Goal: Information Seeking & Learning: Learn about a topic

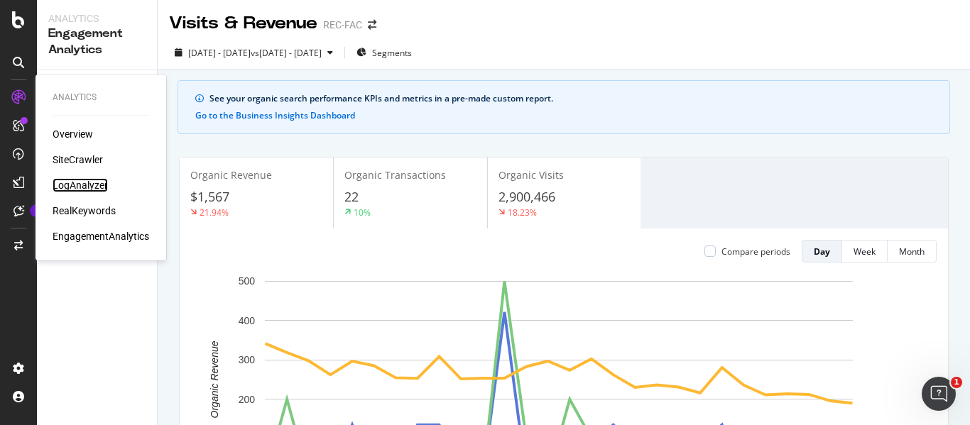
click at [72, 186] on div "LogAnalyzer" at bounding box center [80, 185] width 55 height 14
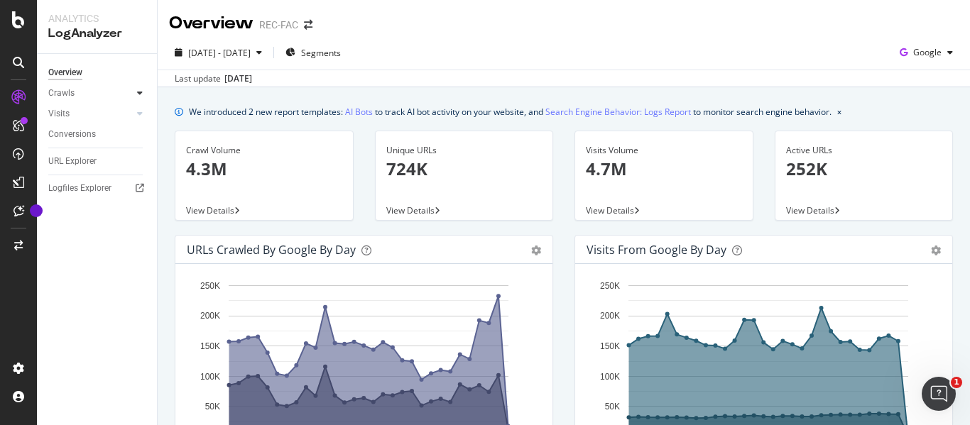
click at [136, 94] on div at bounding box center [140, 93] width 14 height 14
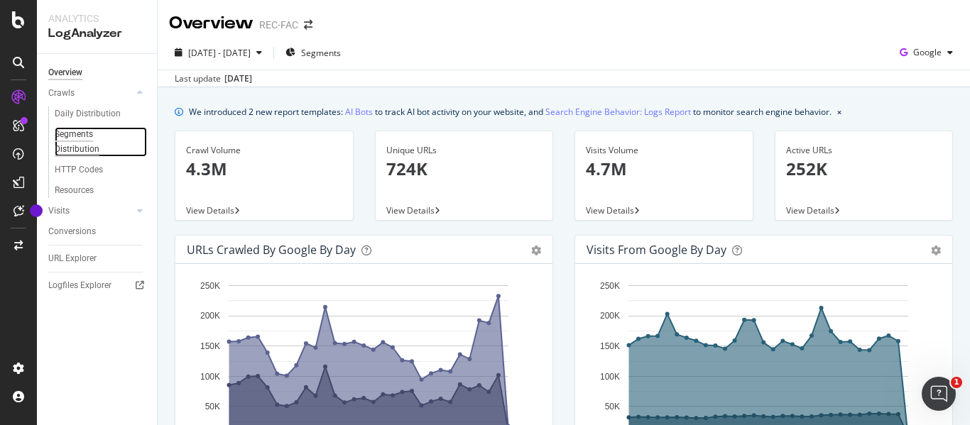
click at [85, 138] on div "Segments Distribution" at bounding box center [94, 142] width 79 height 30
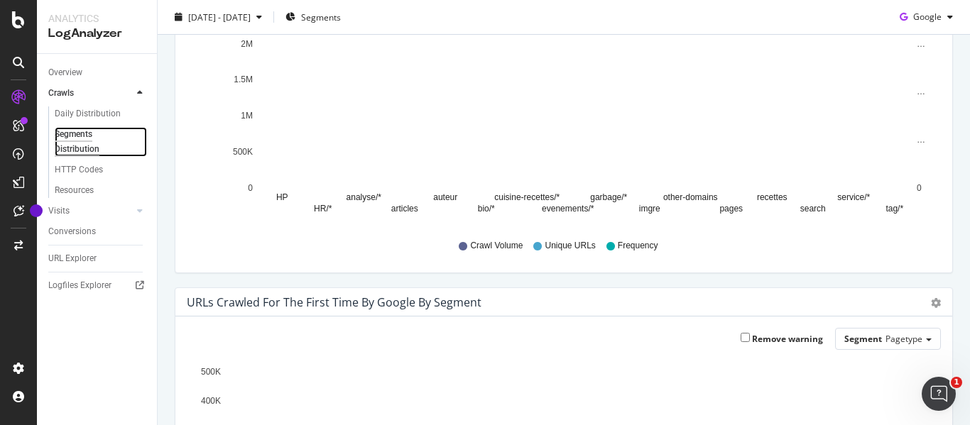
scroll to position [483, 0]
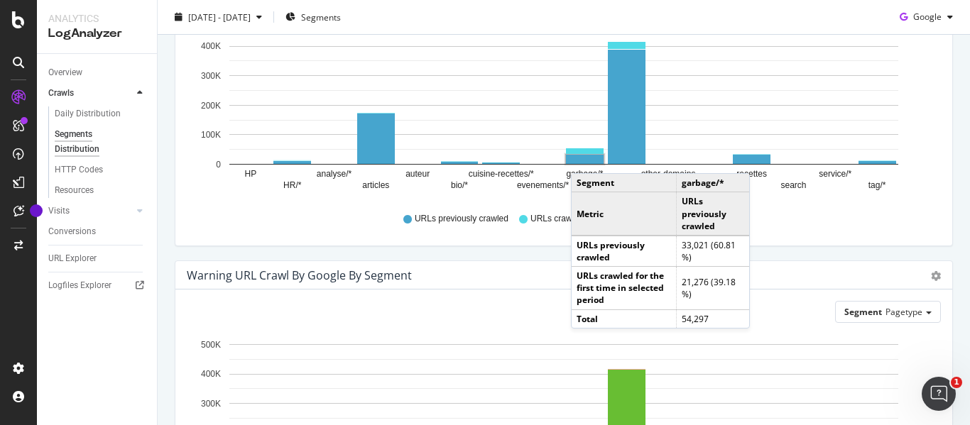
click at [585, 158] on rect "A chart." at bounding box center [585, 159] width 38 height 9
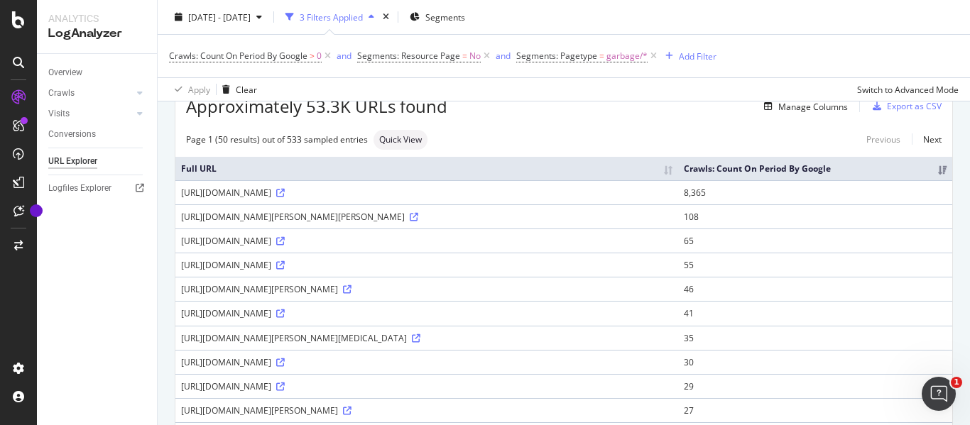
scroll to position [142, 0]
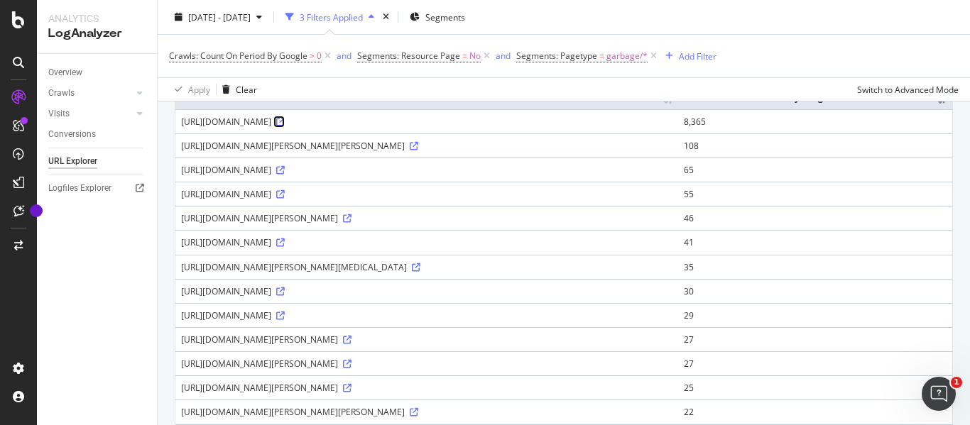
click at [285, 126] on icon at bounding box center [280, 122] width 9 height 9
click at [284, 128] on div "[URL][DOMAIN_NAME]" at bounding box center [426, 122] width 491 height 12
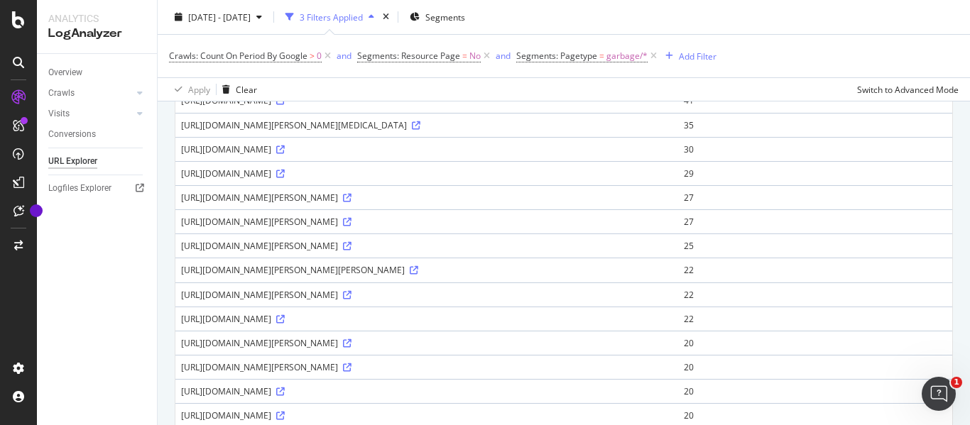
scroll to position [213, 0]
